Goal: Navigation & Orientation: Find specific page/section

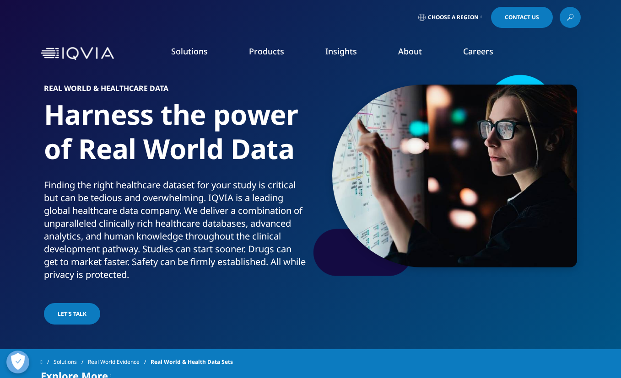
click at [188, 117] on link "Clinical Research" at bounding box center [235, 115] width 138 height 10
